Goal: Task Accomplishment & Management: Use online tool/utility

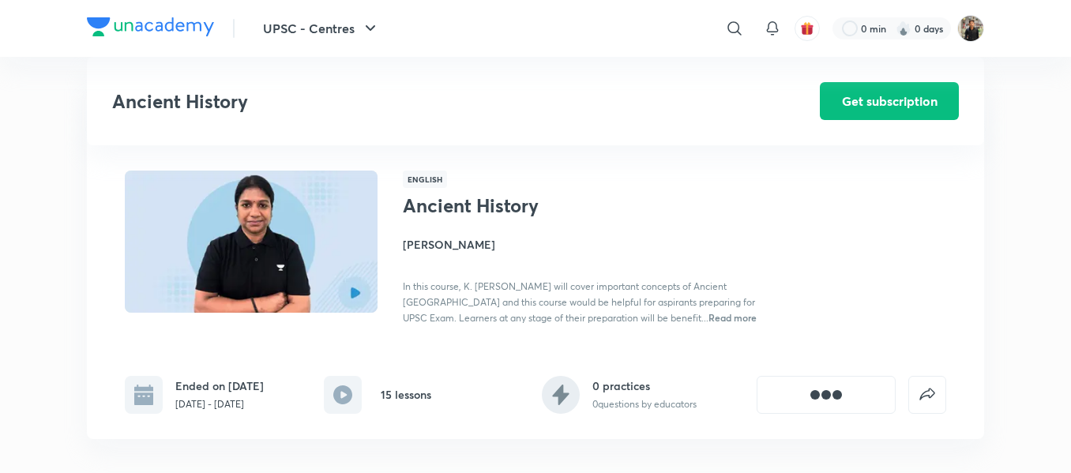
scroll to position [1568, 0]
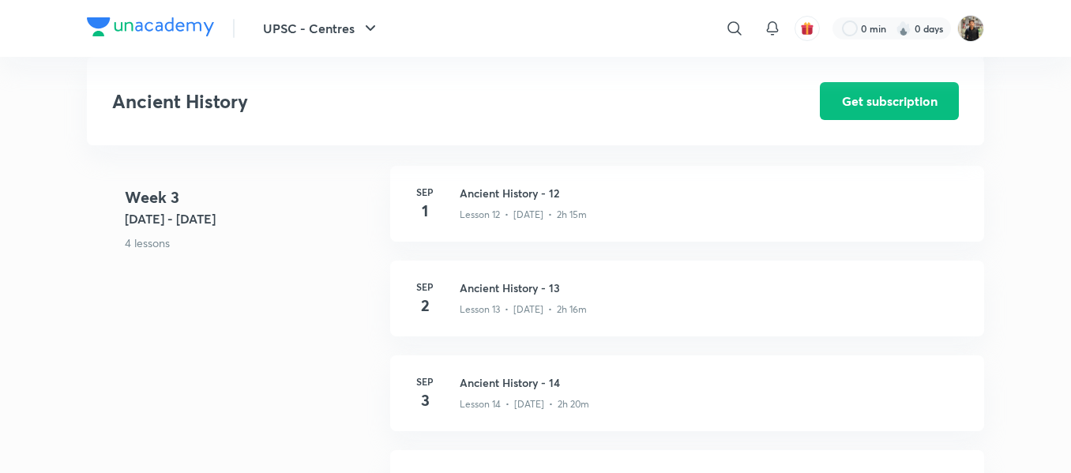
drag, startPoint x: 0, startPoint y: 0, endPoint x: 478, endPoint y: 200, distance: 518.5
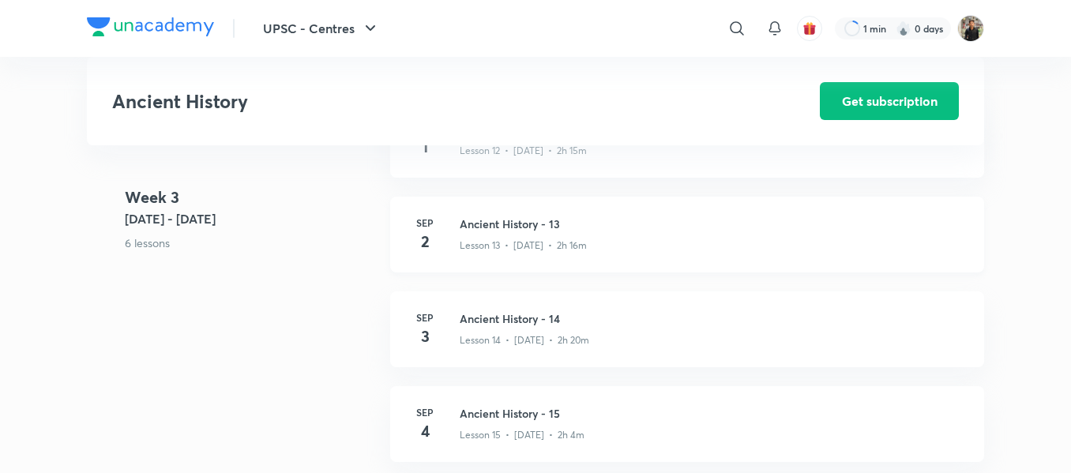
scroll to position [1633, 0]
click at [778, 103] on div "Ancient History Get subscription" at bounding box center [535, 101] width 897 height 88
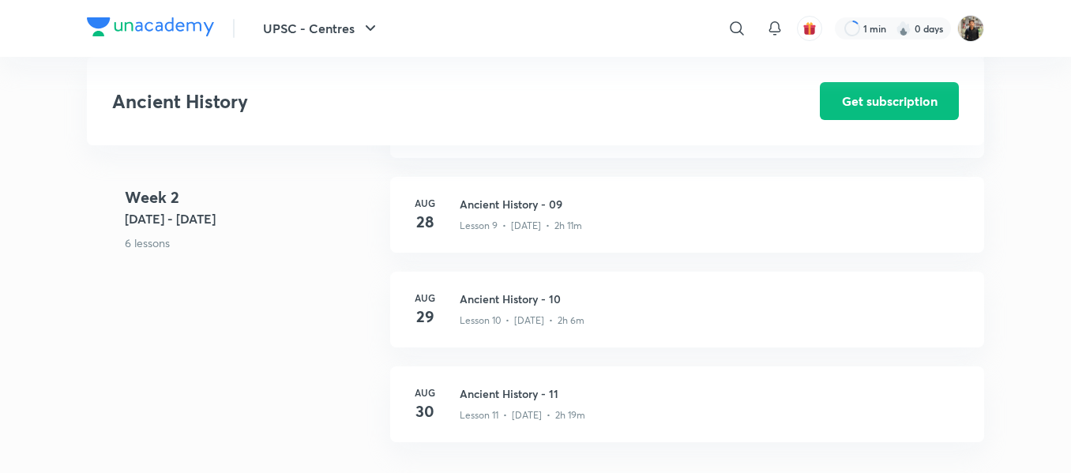
scroll to position [1187, 0]
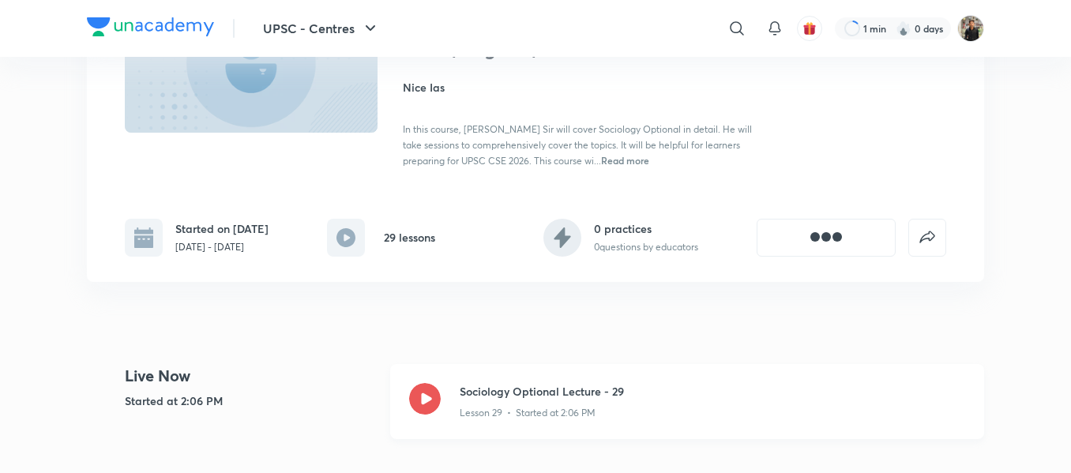
click at [418, 390] on icon at bounding box center [425, 399] width 32 height 32
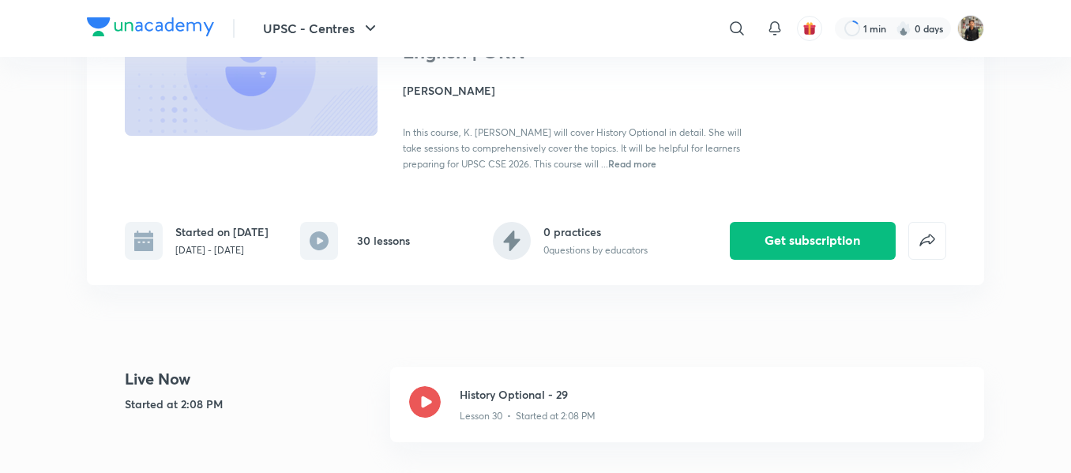
scroll to position [178, 0]
click at [420, 414] on icon at bounding box center [425, 401] width 32 height 32
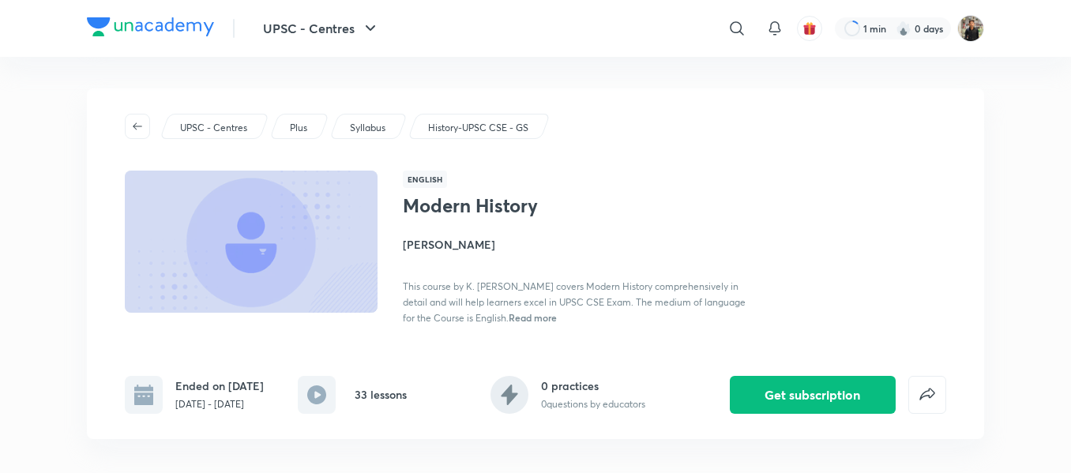
scroll to position [193, 0]
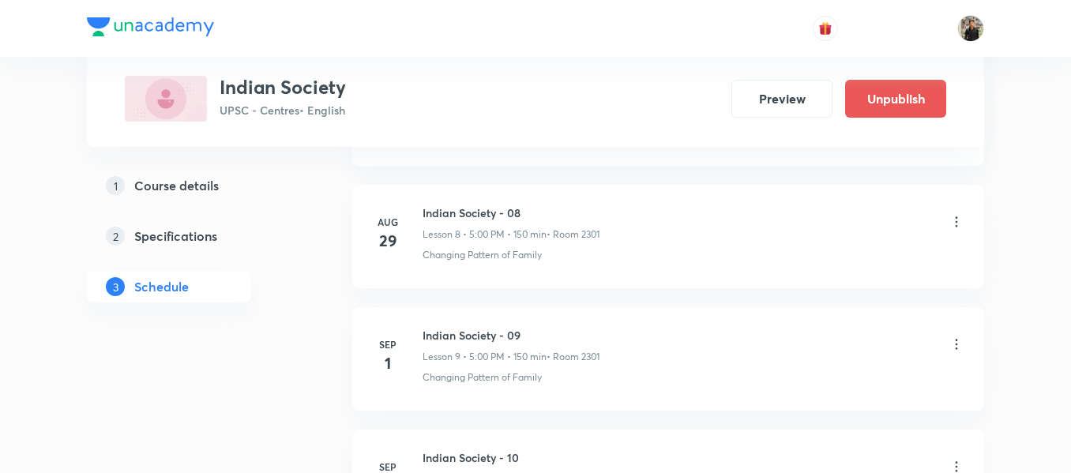
scroll to position [2139, 0]
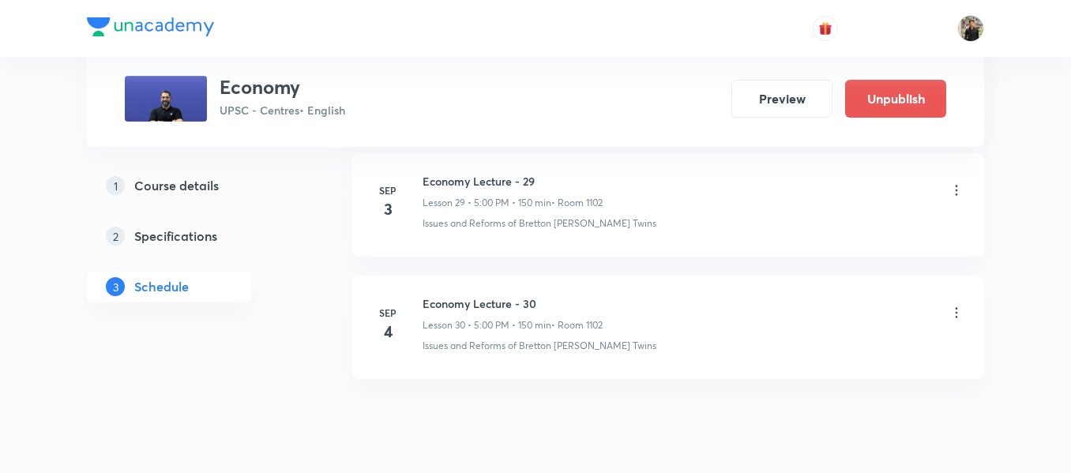
scroll to position [4410, 0]
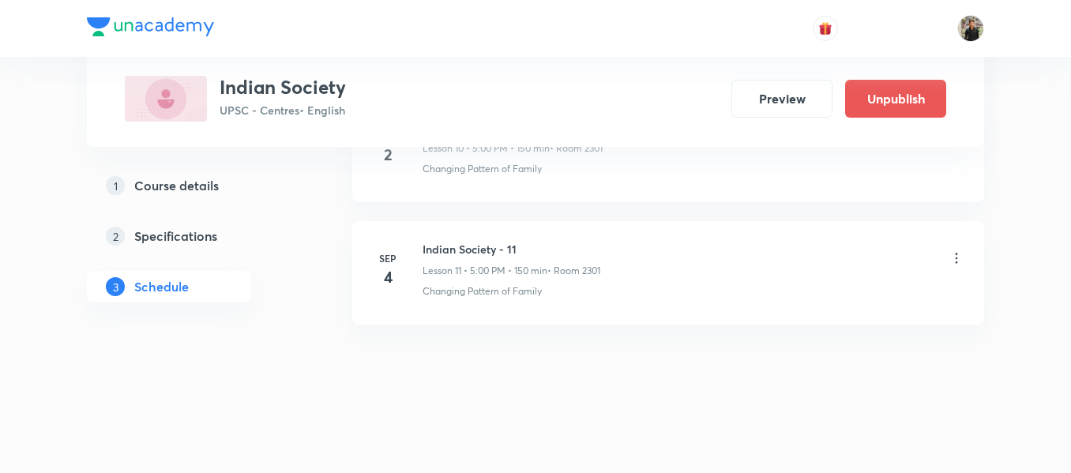
click at [456, 246] on h6 "Indian Society - 11" at bounding box center [511, 249] width 178 height 17
copy h6 "Indian Society - 11"
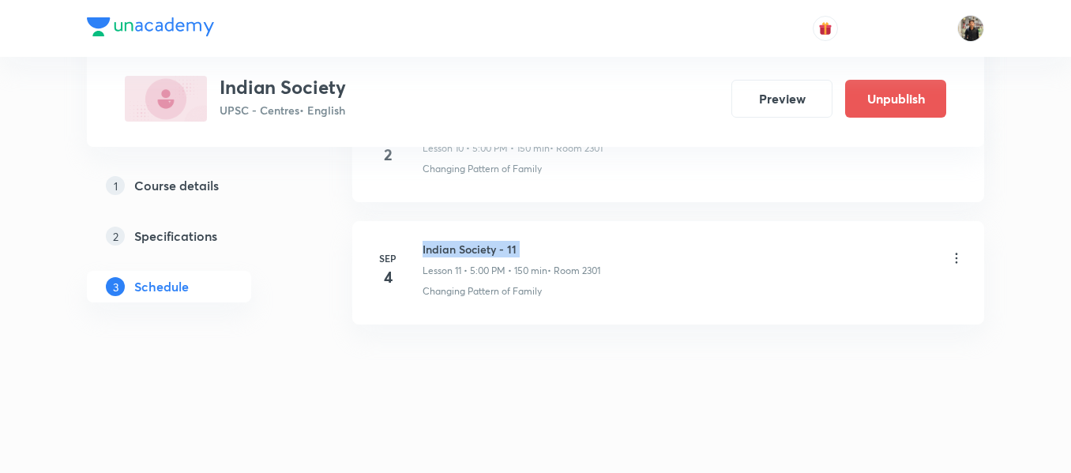
copy h6 "Indian Society - 11"
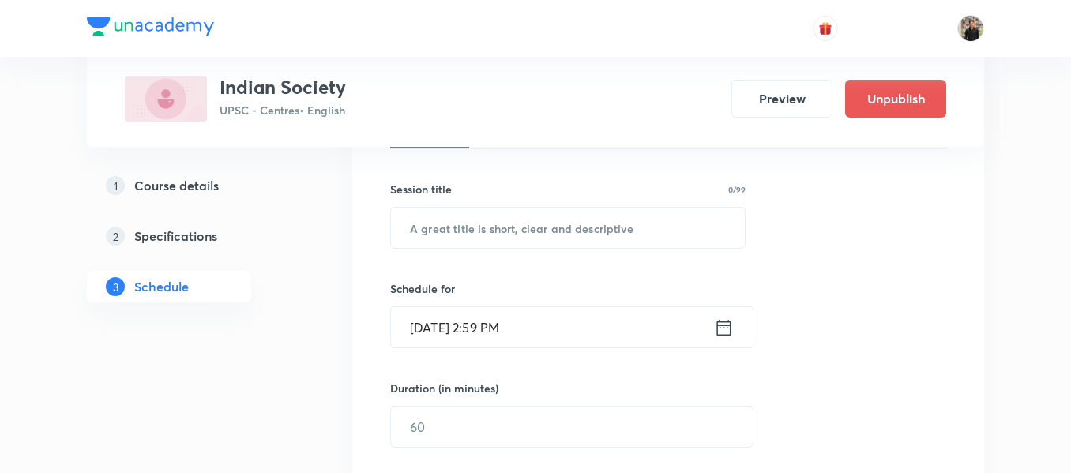
scroll to position [272, 0]
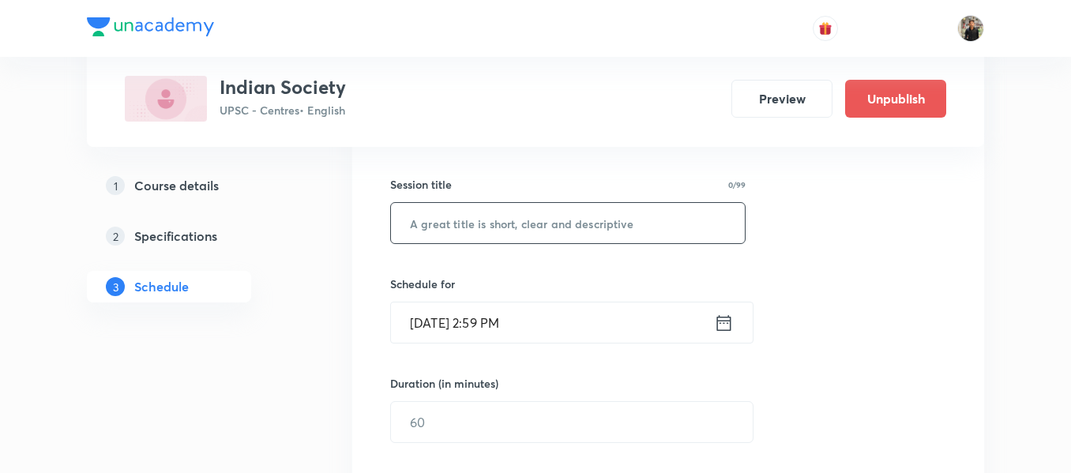
click at [469, 233] on input "text" at bounding box center [568, 223] width 354 height 40
paste input "Indian Society - 11"
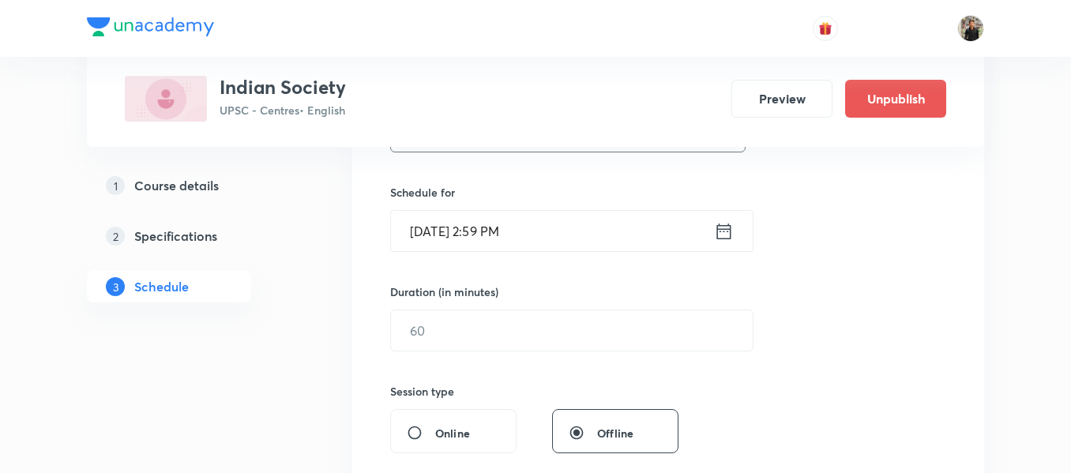
type input "Indian Society - 12"
click at [716, 231] on icon at bounding box center [724, 231] width 20 height 22
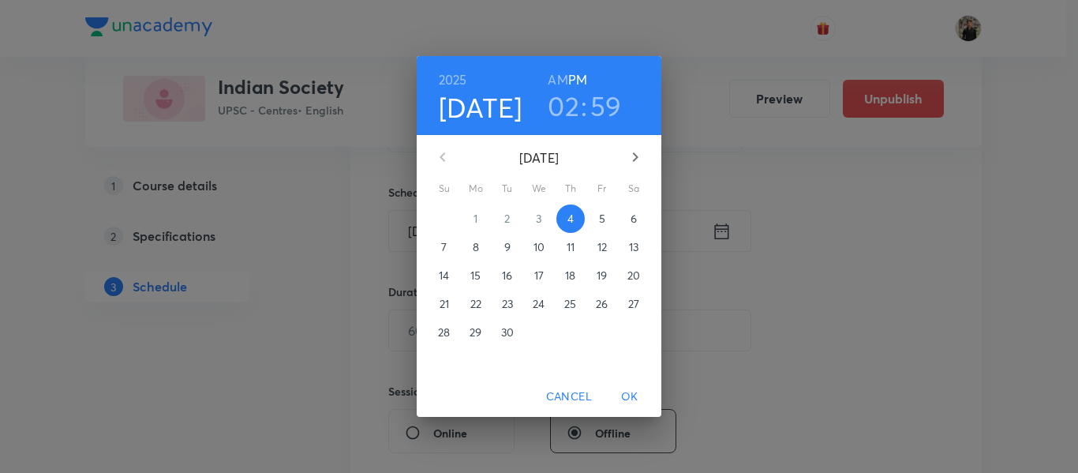
click at [603, 223] on p "5" at bounding box center [602, 219] width 6 height 16
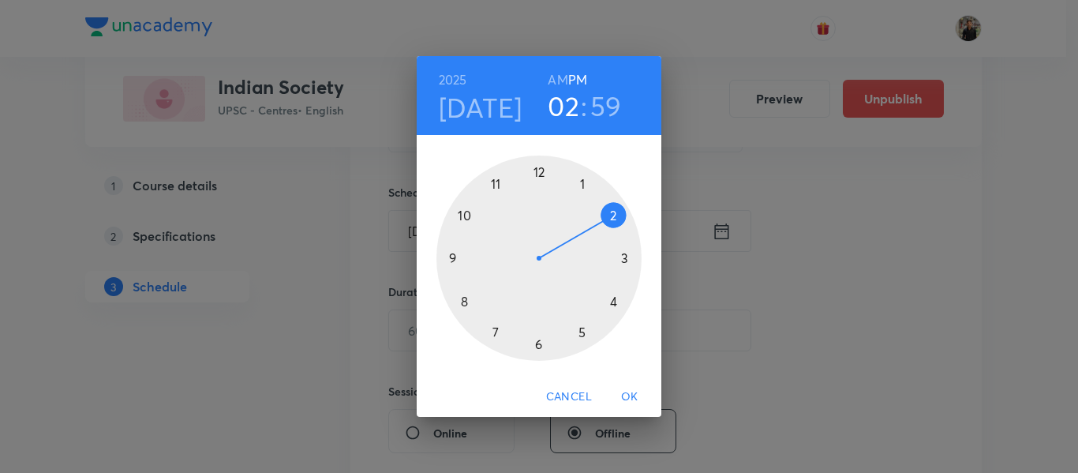
click at [577, 323] on div at bounding box center [539, 258] width 205 height 205
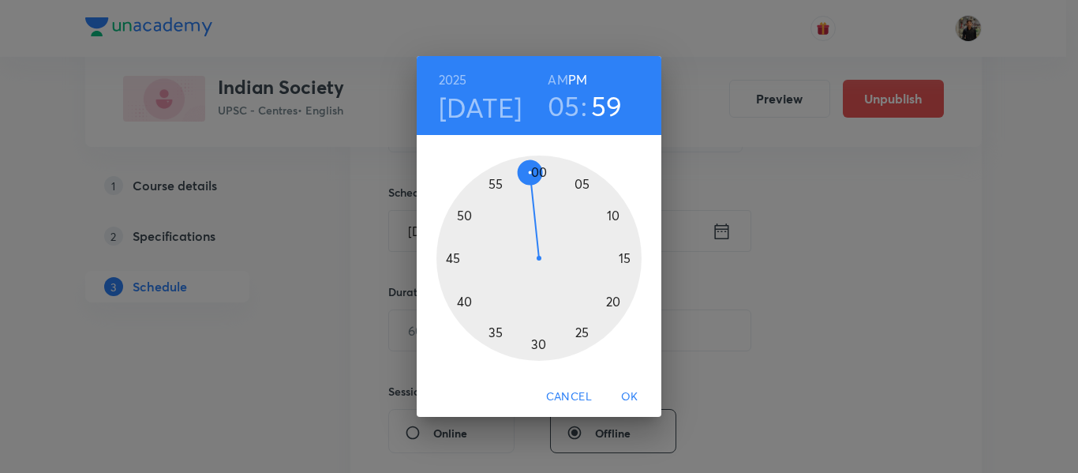
click at [539, 170] on div at bounding box center [539, 258] width 205 height 205
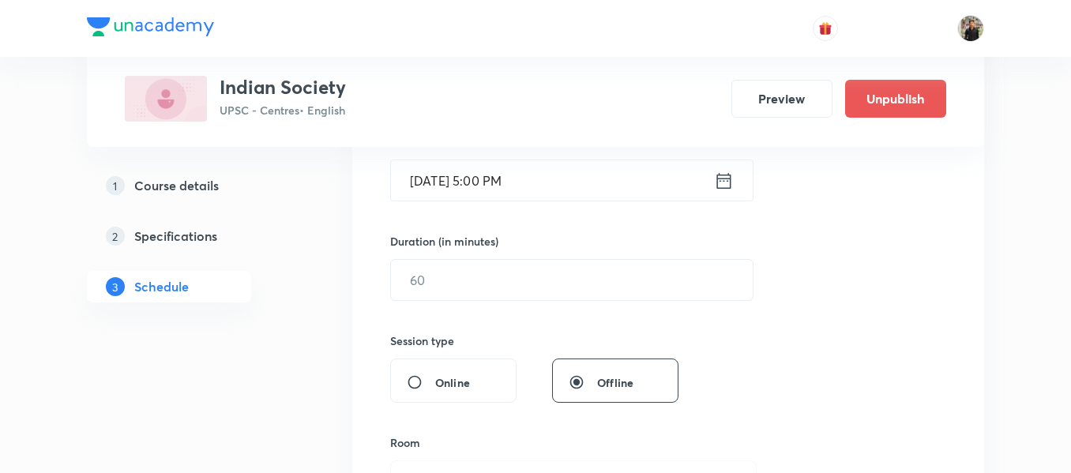
scroll to position [416, 0]
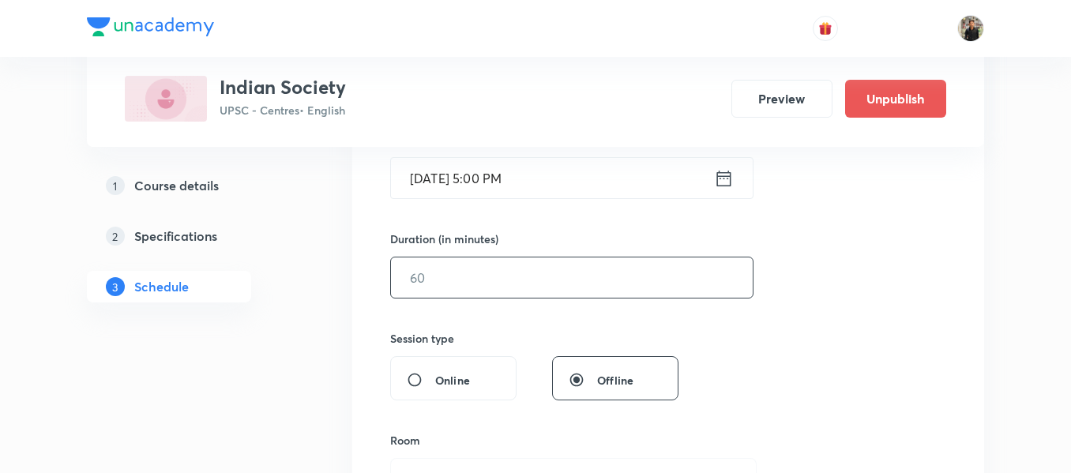
click at [508, 264] on input "text" at bounding box center [572, 277] width 362 height 40
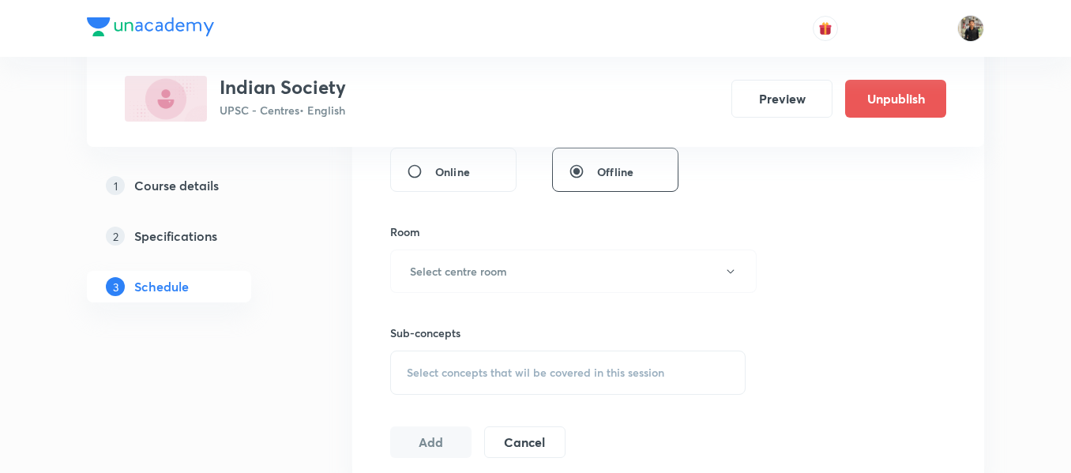
scroll to position [627, 0]
type input "150"
click at [501, 271] on h6 "Select centre room" at bounding box center [458, 269] width 97 height 17
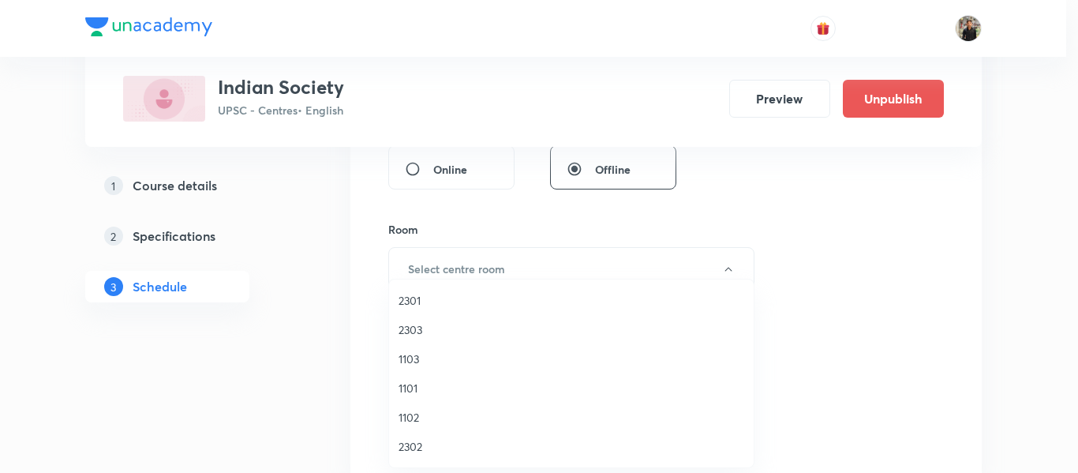
click at [429, 302] on span "2301" at bounding box center [572, 300] width 346 height 17
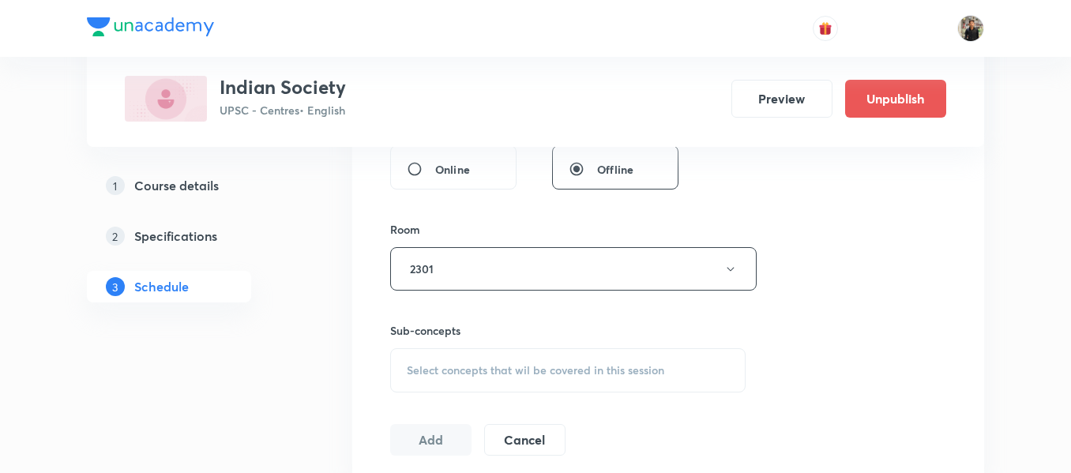
scroll to position [690, 0]
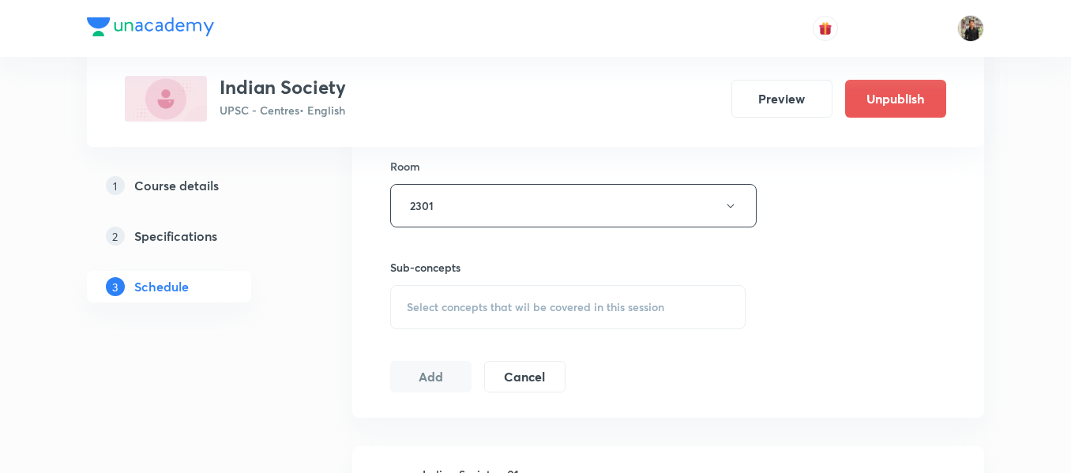
click at [429, 302] on span "Select concepts that wil be covered in this session" at bounding box center [535, 307] width 257 height 13
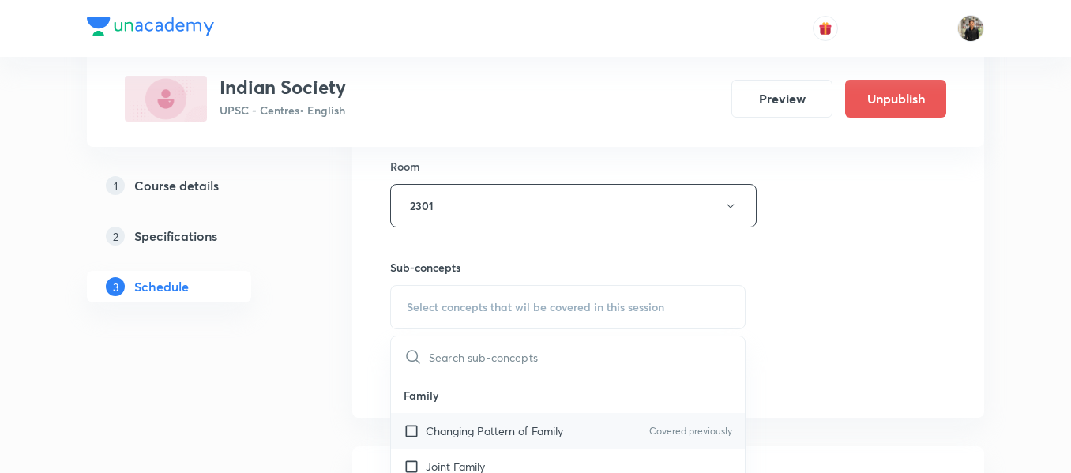
click at [409, 426] on input "checkbox" at bounding box center [414, 430] width 22 height 17
checkbox input "true"
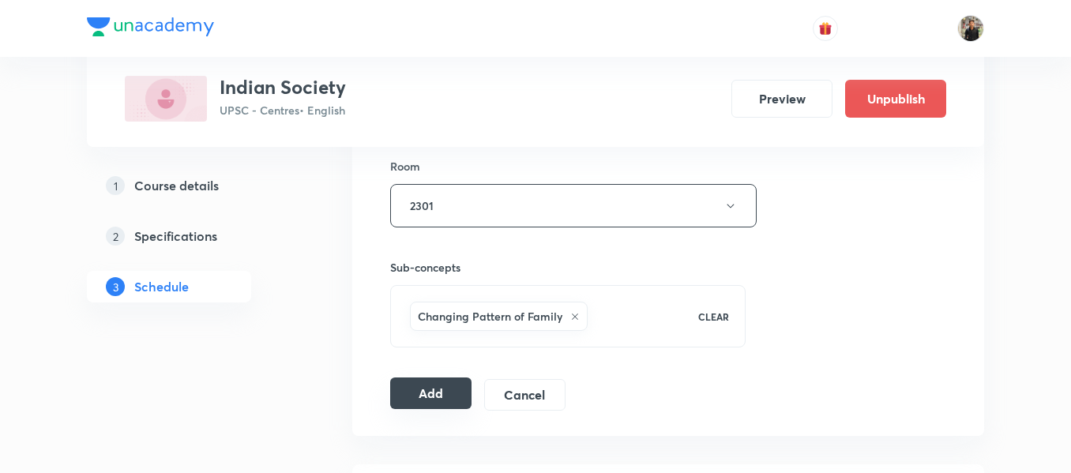
click at [399, 384] on button "Add" at bounding box center [430, 393] width 81 height 32
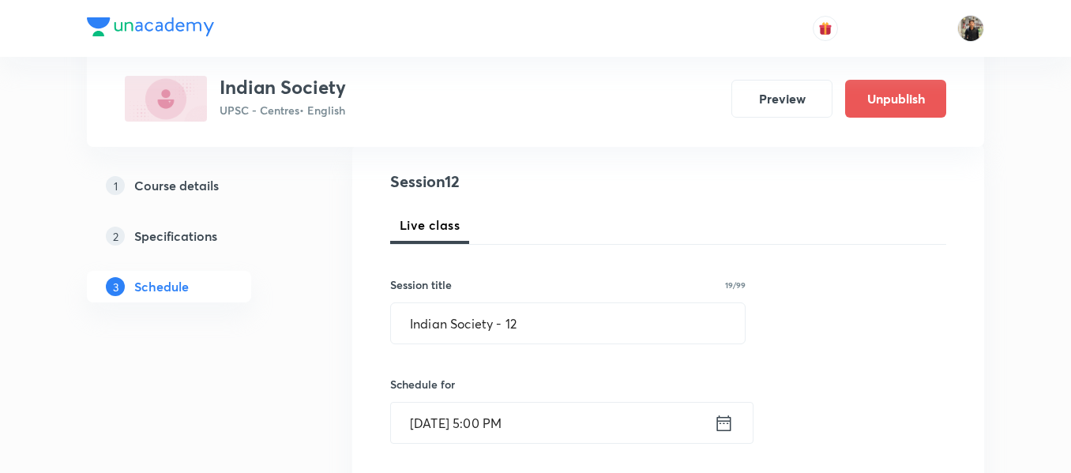
scroll to position [174, 0]
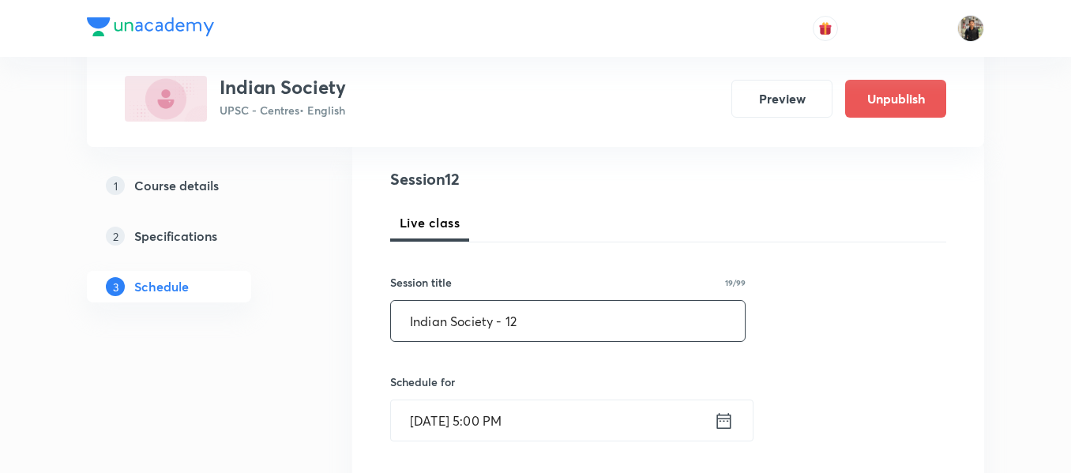
click at [531, 336] on input "Indian Society - 12" at bounding box center [568, 321] width 354 height 40
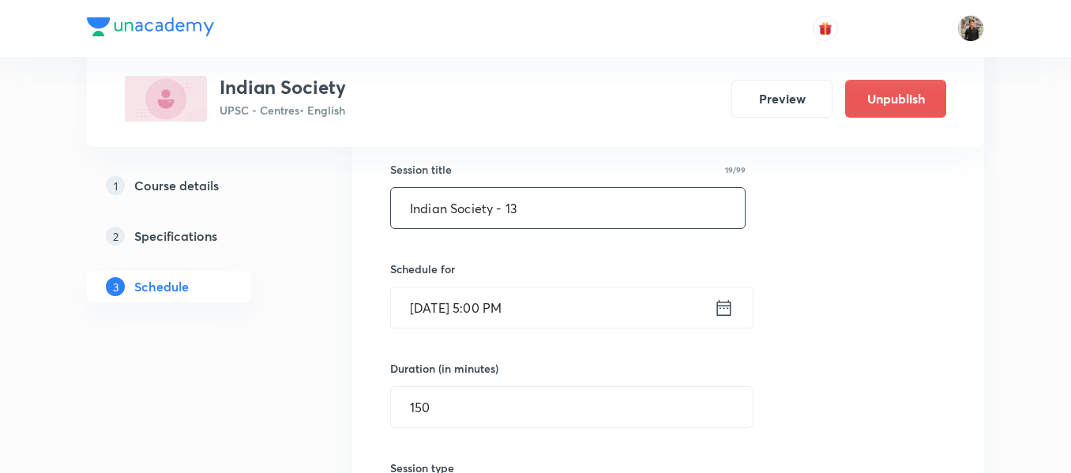
type input "Indian Society - 13"
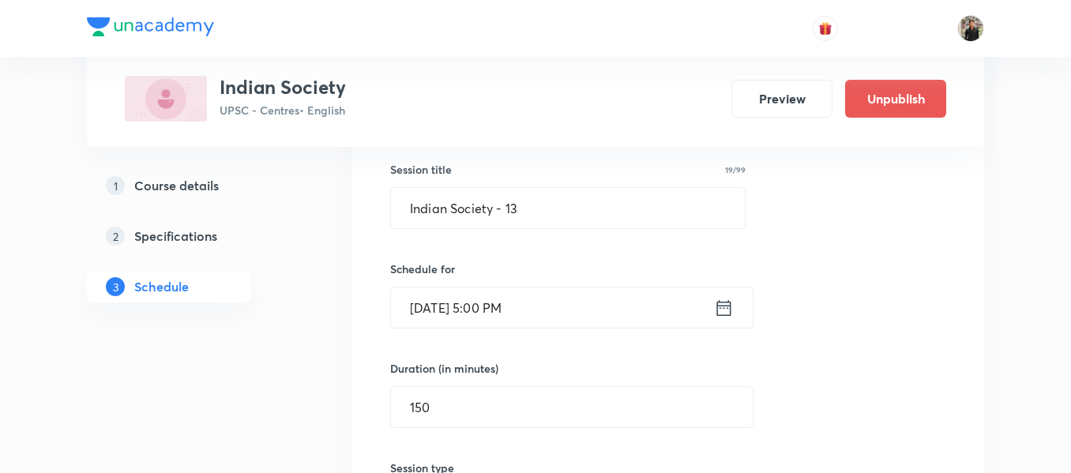
click at [722, 307] on icon at bounding box center [724, 308] width 20 height 22
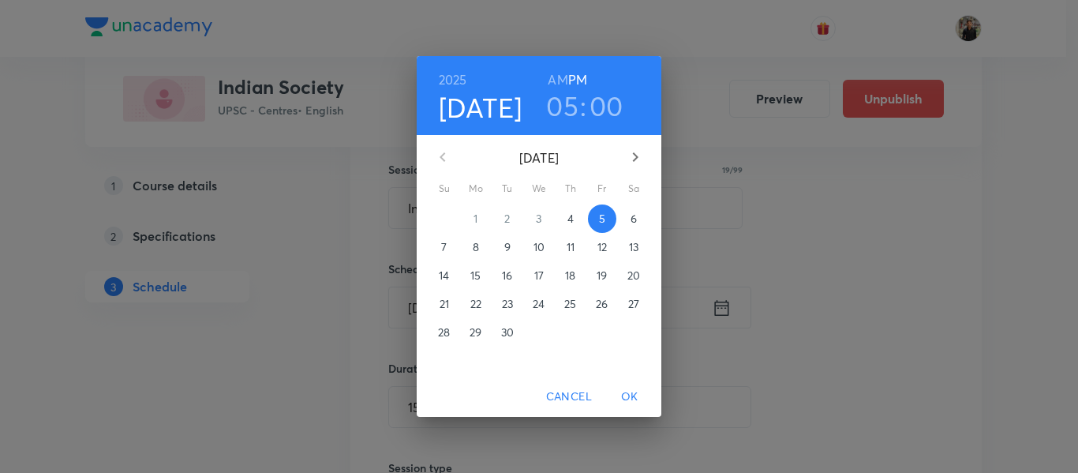
click at [632, 220] on p "6" at bounding box center [634, 219] width 6 height 16
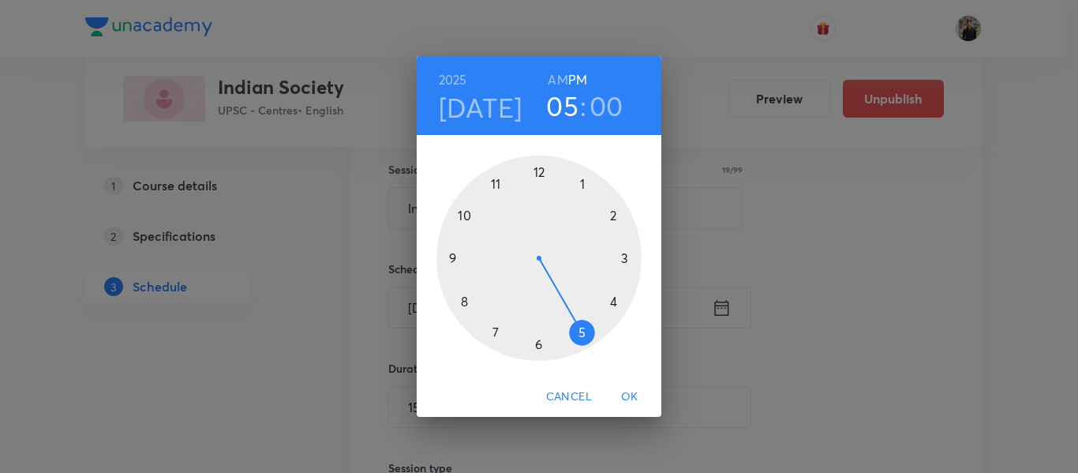
click at [629, 394] on span "OK" at bounding box center [630, 397] width 38 height 20
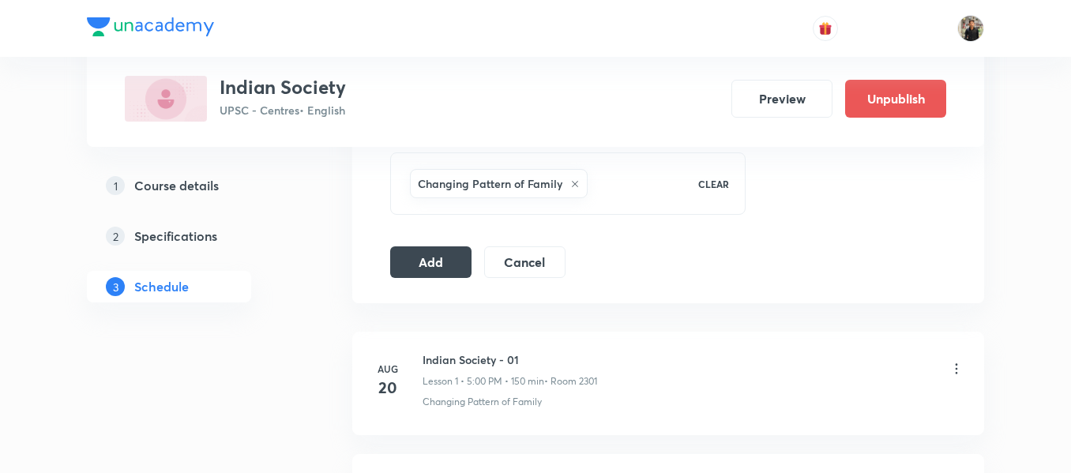
scroll to position [825, 0]
click at [418, 255] on button "Add" at bounding box center [430, 258] width 81 height 32
